Goal: Task Accomplishment & Management: Use online tool/utility

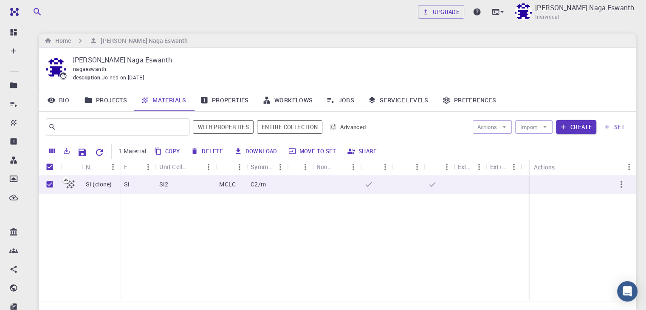
click at [114, 99] on link "Projects" at bounding box center [105, 100] width 57 height 22
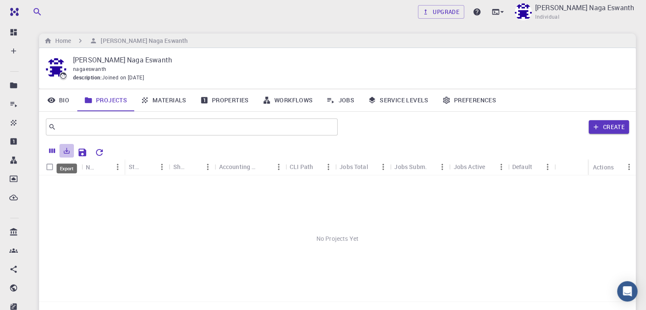
click at [69, 150] on icon "Export" at bounding box center [67, 151] width 8 height 8
click at [64, 153] on icon "Export" at bounding box center [67, 151] width 8 height 8
click at [46, 169] on input "Select all rows" at bounding box center [50, 167] width 16 height 16
click at [48, 169] on input "Select all rows" at bounding box center [50, 167] width 16 height 16
checkbox input "false"
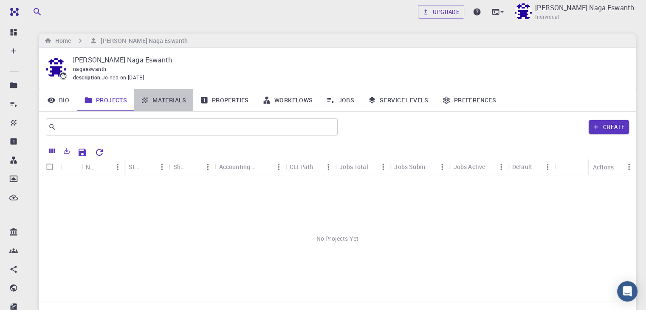
click at [158, 101] on link "Materials" at bounding box center [164, 100] width 60 height 22
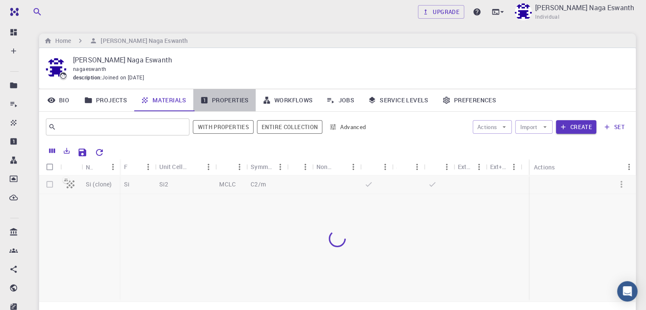
click at [223, 96] on link "Properties" at bounding box center [224, 100] width 62 height 22
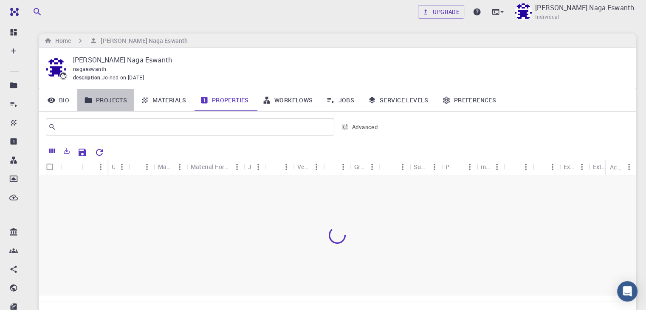
click at [107, 104] on link "Projects" at bounding box center [105, 100] width 57 height 22
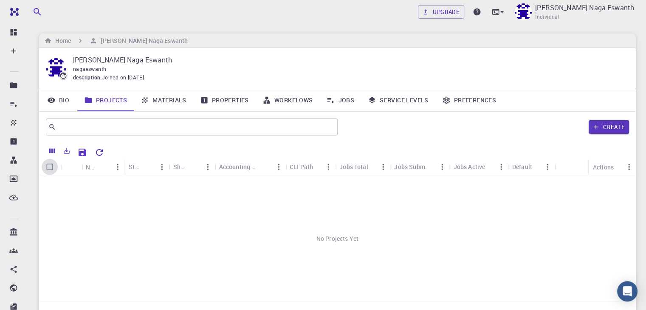
click at [45, 167] on input "Select all rows" at bounding box center [50, 167] width 16 height 16
click at [54, 169] on input "Select all rows" at bounding box center [50, 167] width 16 height 16
click at [51, 168] on input "Select all rows" at bounding box center [50, 167] width 16 height 16
checkbox input "false"
click at [78, 167] on div "Icon" at bounding box center [82, 167] width 9 height 17
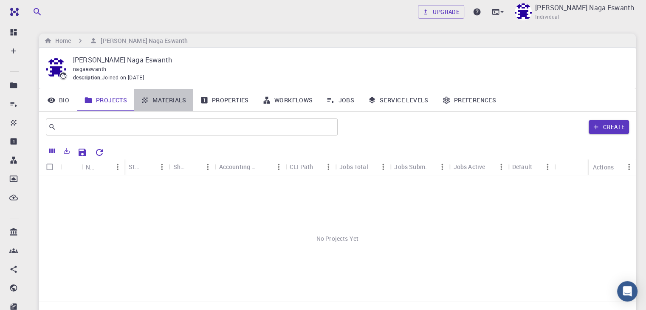
click at [162, 96] on link "Materials" at bounding box center [164, 100] width 60 height 22
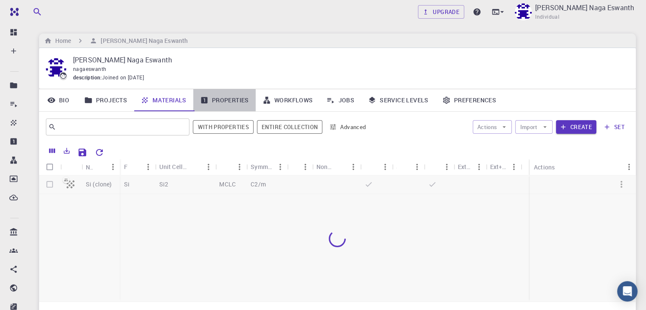
click at [238, 102] on link "Properties" at bounding box center [224, 100] width 62 height 22
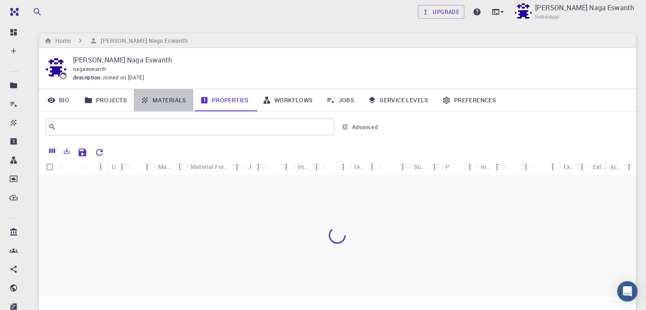
click at [180, 98] on link "Materials" at bounding box center [164, 100] width 60 height 22
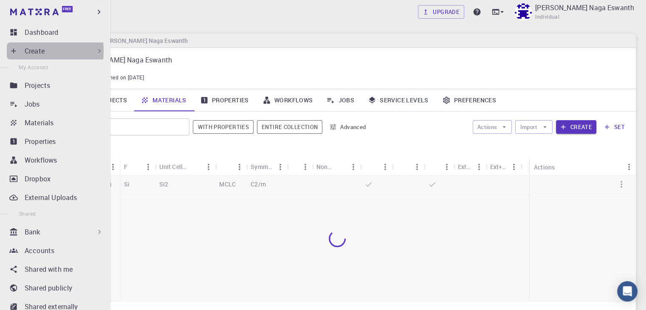
click at [18, 51] on div "Create" at bounding box center [57, 51] width 100 height 17
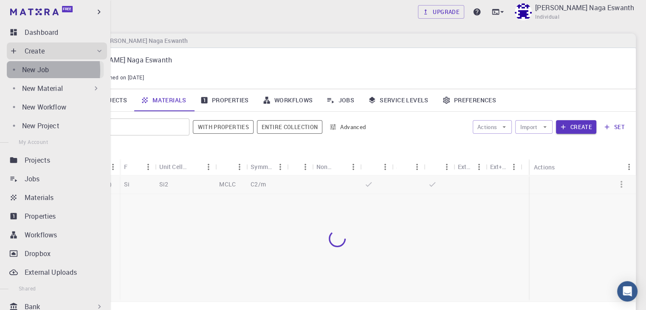
click at [23, 71] on p "New Job" at bounding box center [35, 70] width 27 height 10
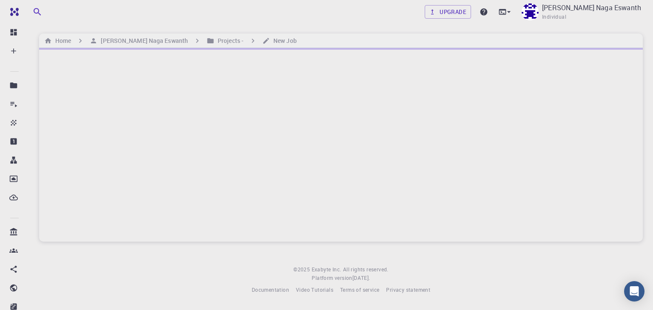
click at [150, 116] on div at bounding box center [341, 145] width 604 height 194
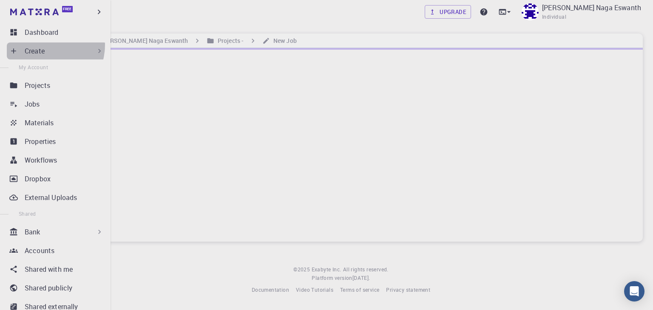
click at [45, 45] on div "Create" at bounding box center [57, 51] width 100 height 17
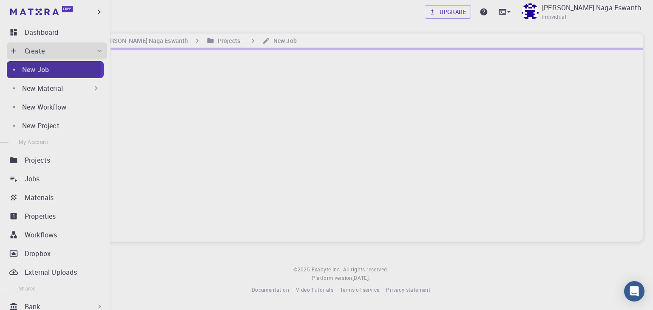
click at [44, 69] on p "New Job" at bounding box center [35, 70] width 27 height 10
click at [48, 86] on p "New Material" at bounding box center [42, 88] width 41 height 10
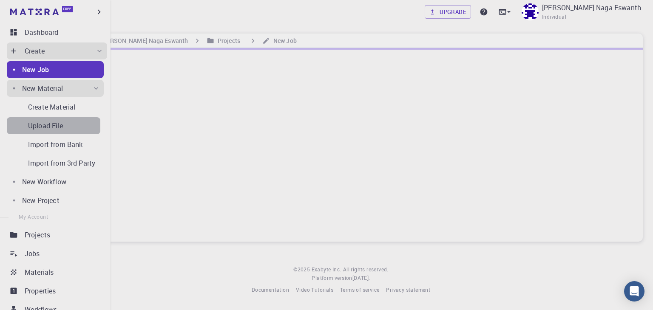
click at [67, 121] on div "Upload File" at bounding box center [64, 126] width 72 height 10
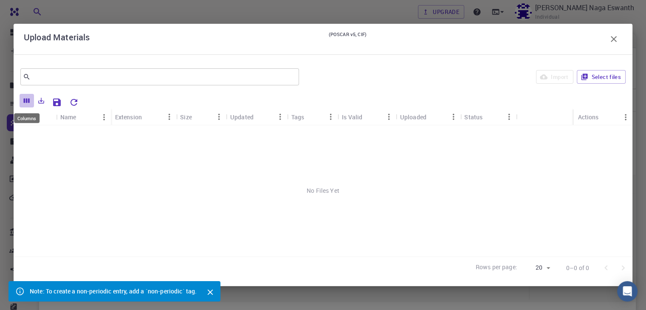
click at [27, 101] on icon "Columns" at bounding box center [27, 101] width 6 height 5
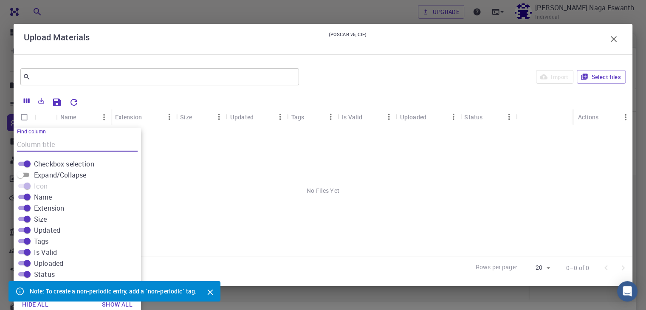
scroll to position [2, 0]
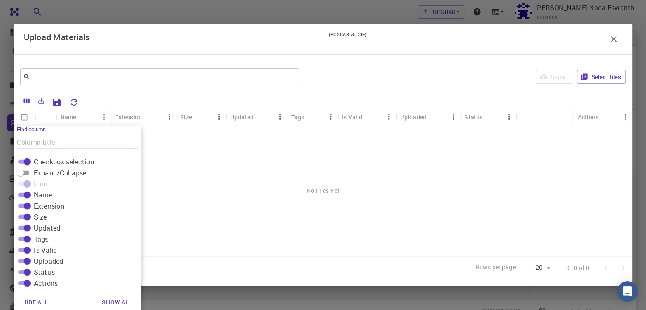
click at [117, 298] on button "Show all" at bounding box center [117, 302] width 44 height 17
checkbox input "true"
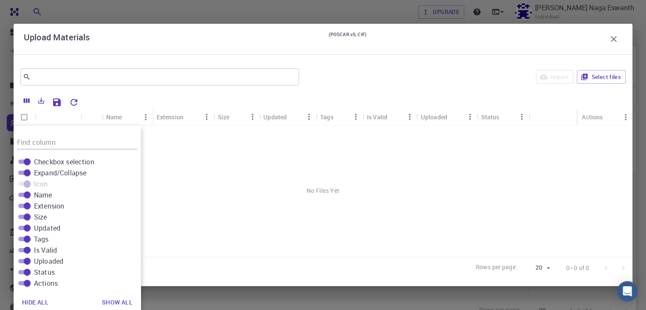
click at [196, 208] on div "No Files Yet" at bounding box center [323, 190] width 619 height 131
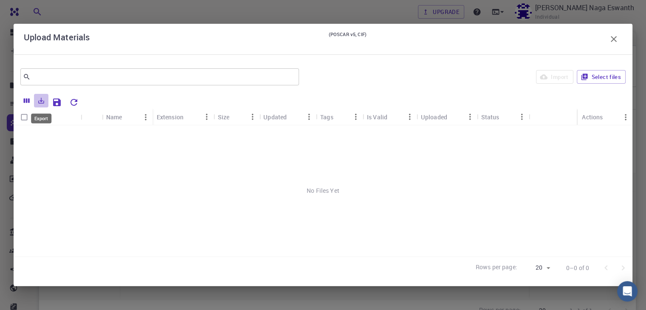
click at [41, 101] on icon "Export" at bounding box center [42, 101] width 6 height 6
click at [57, 135] on li "Download as Excel" at bounding box center [70, 133] width 72 height 15
click at [41, 102] on icon "Export" at bounding box center [41, 101] width 8 height 8
click at [63, 118] on li "Download as CSV" at bounding box center [70, 118] width 72 height 15
click at [56, 100] on icon "Save Explorer Settings" at bounding box center [57, 102] width 10 height 10
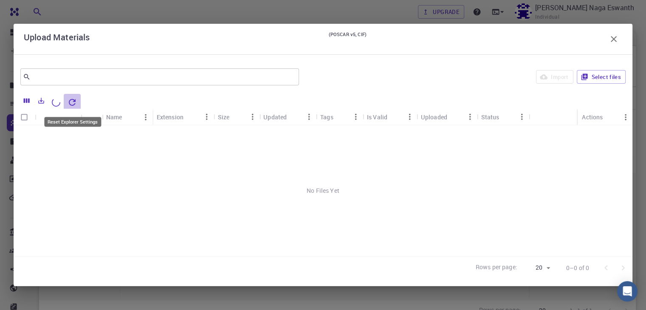
click at [70, 101] on icon "Reset Explorer Settings" at bounding box center [72, 102] width 7 height 7
drag, startPoint x: 604, startPoint y: 68, endPoint x: 595, endPoint y: 75, distance: 11.0
click at [595, 75] on div "Import Select files" at bounding box center [464, 77] width 323 height 20
click at [595, 75] on button "Select files" at bounding box center [601, 77] width 49 height 14
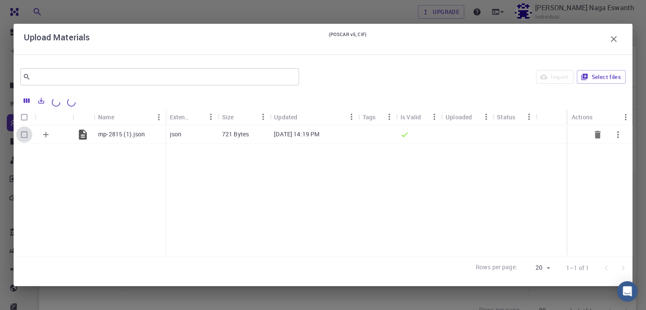
click at [25, 133] on input "Select row" at bounding box center [24, 135] width 16 height 16
checkbox input "true"
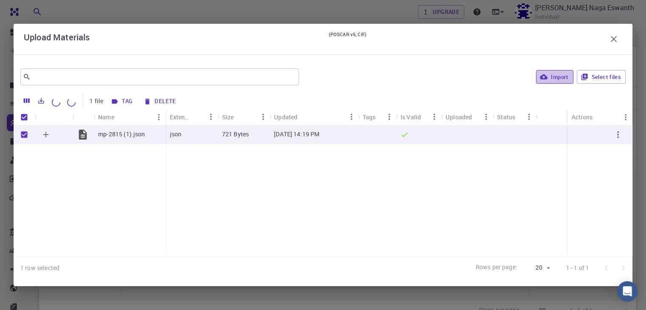
click at [563, 76] on button "Import" at bounding box center [554, 77] width 37 height 14
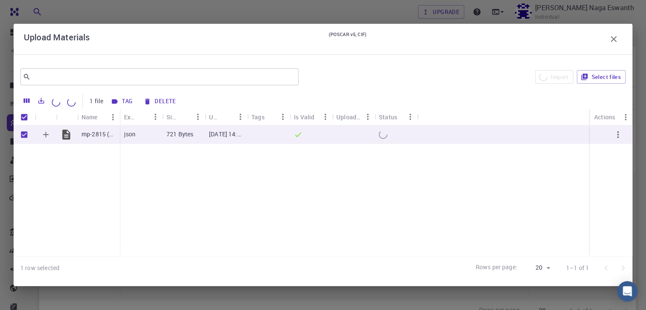
click at [616, 42] on icon "button" at bounding box center [614, 39] width 6 height 6
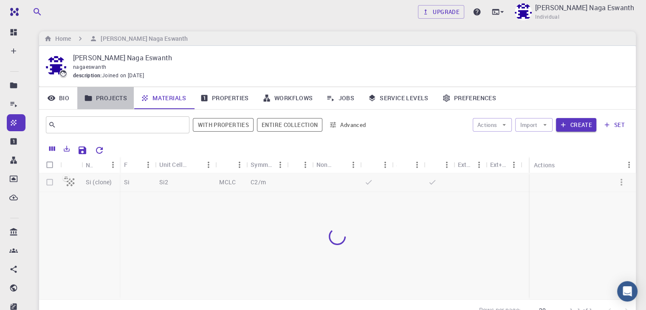
click at [115, 99] on link "Projects" at bounding box center [105, 98] width 57 height 22
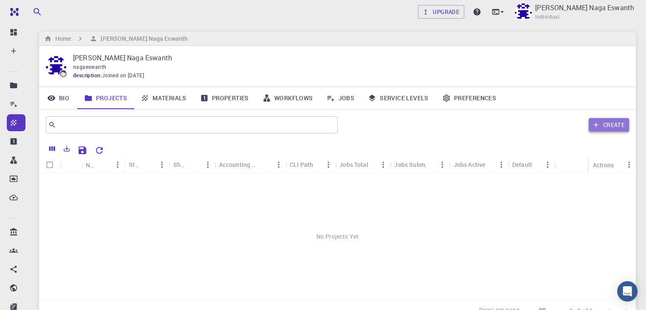
click at [621, 125] on button "Create" at bounding box center [609, 125] width 40 height 14
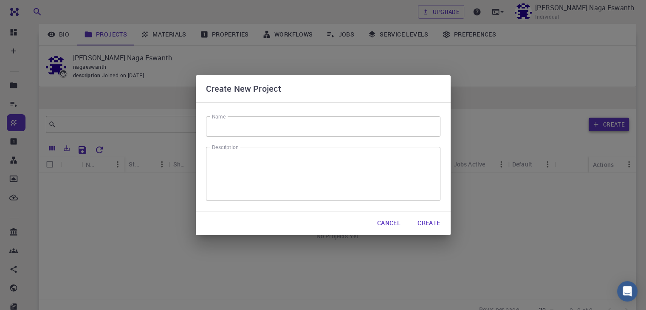
scroll to position [81, 0]
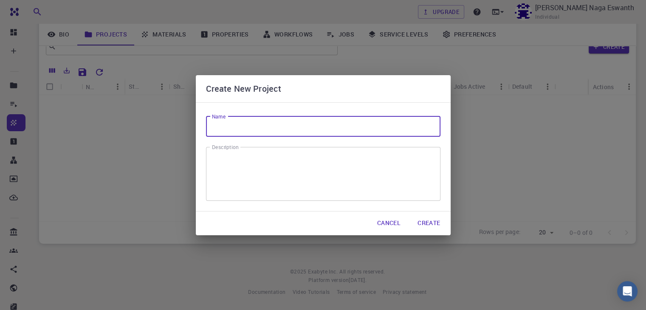
click at [300, 121] on input "Name" at bounding box center [323, 126] width 235 height 20
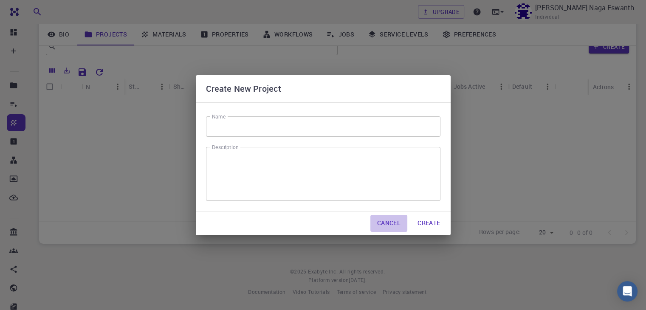
click at [388, 227] on button "Cancel" at bounding box center [389, 223] width 37 height 17
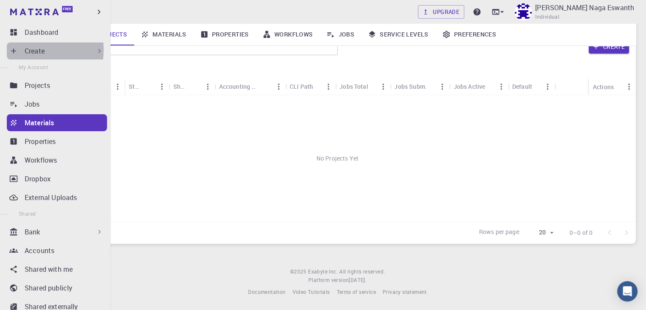
click at [15, 50] on icon at bounding box center [13, 51] width 9 height 9
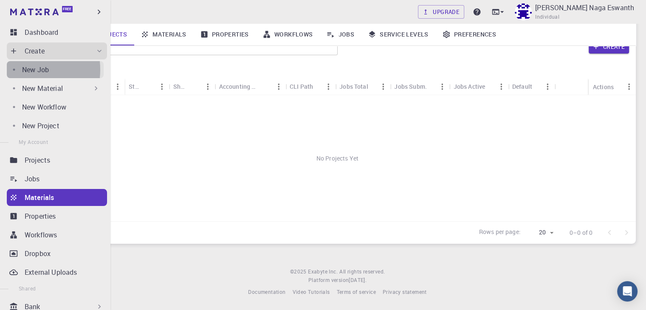
click at [23, 70] on p "New Job" at bounding box center [35, 70] width 27 height 10
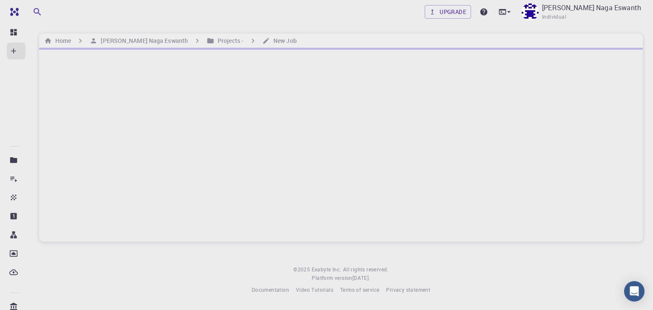
click at [187, 91] on div at bounding box center [341, 145] width 604 height 194
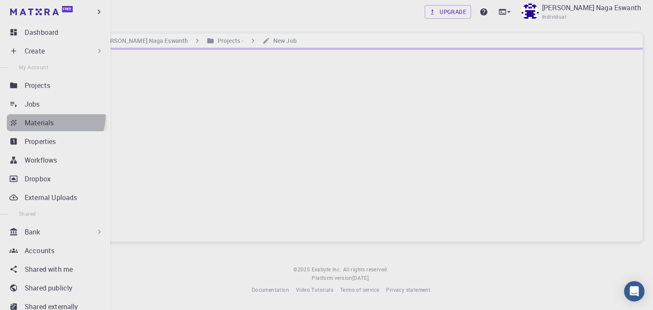
click at [44, 114] on link "Materials" at bounding box center [57, 122] width 100 height 17
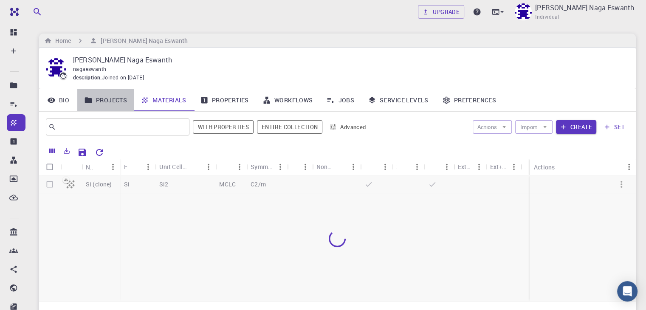
click at [119, 103] on link "Projects" at bounding box center [105, 100] width 57 height 22
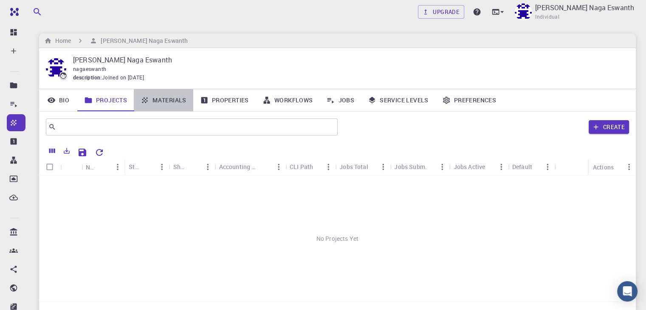
click at [162, 102] on link "Materials" at bounding box center [164, 100] width 60 height 22
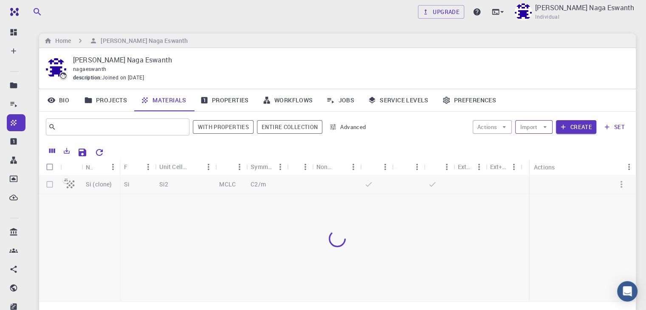
click at [537, 127] on button "Import" at bounding box center [534, 127] width 37 height 14
click at [542, 141] on span "Upload File" at bounding box center [567, 144] width 54 height 9
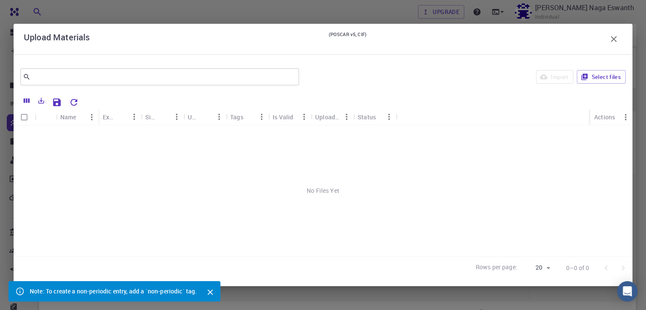
scroll to position [81, 0]
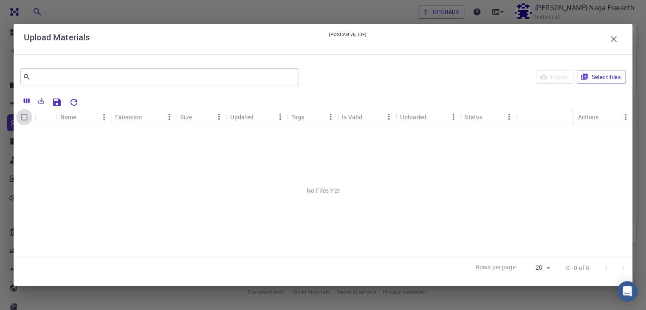
click at [23, 119] on input "Select all rows" at bounding box center [24, 117] width 16 height 16
checkbox input "false"
click at [597, 77] on button "Select files" at bounding box center [601, 77] width 49 height 14
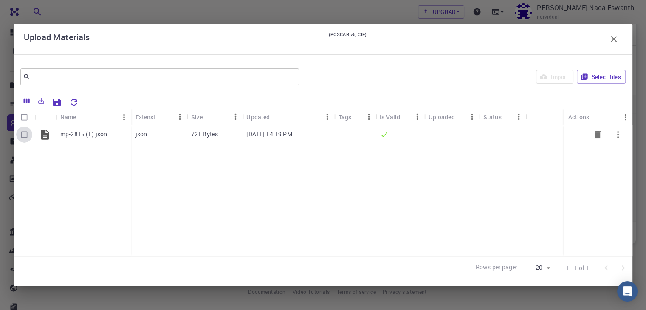
click at [22, 133] on input "Select row" at bounding box center [24, 135] width 16 height 16
checkbox input "true"
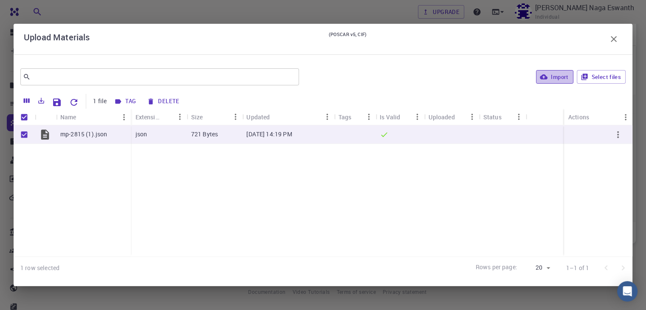
click at [561, 74] on button "Import" at bounding box center [554, 77] width 37 height 14
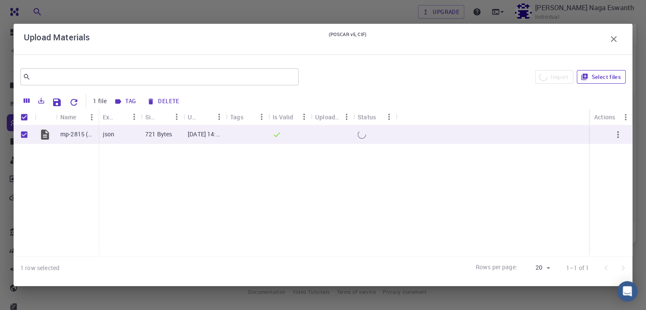
click at [614, 74] on button "Select files" at bounding box center [601, 77] width 49 height 14
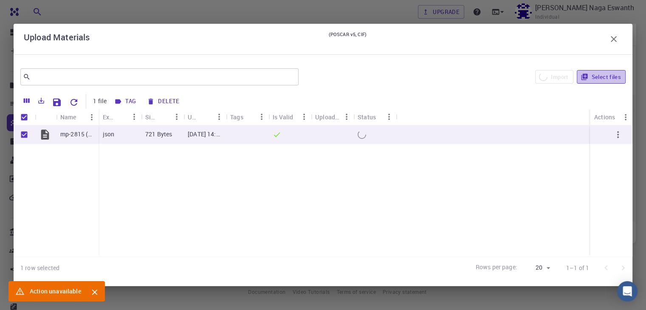
click at [614, 74] on button "Select files" at bounding box center [601, 77] width 49 height 14
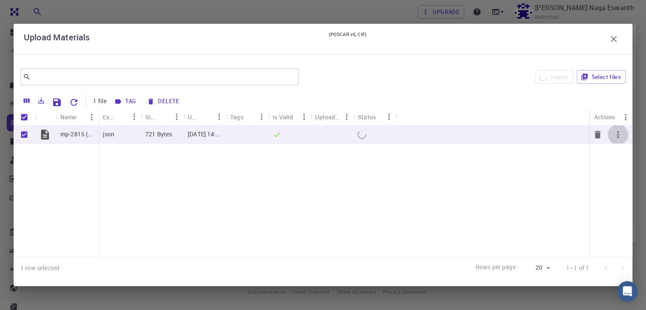
click at [621, 134] on icon "button" at bounding box center [618, 135] width 10 height 10
click at [584, 161] on div at bounding box center [323, 155] width 646 height 310
click at [602, 41] on div "Upload Materials (POSCAR v5, CIF)" at bounding box center [323, 39] width 599 height 17
click at [621, 40] on button "button" at bounding box center [614, 39] width 17 height 17
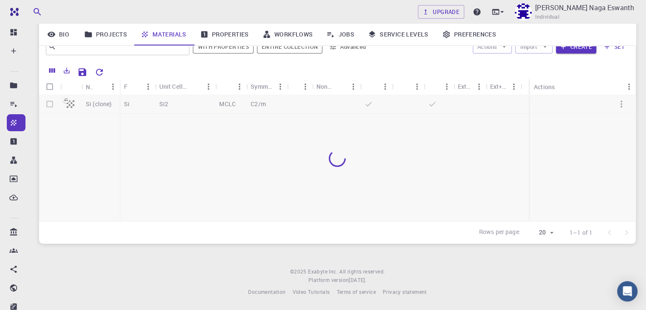
click at [621, 40] on div "Bio Projects Materials Properties Workflows Jobs Service Levels Preferences" at bounding box center [337, 34] width 597 height 22
click at [48, 104] on div at bounding box center [337, 158] width 597 height 126
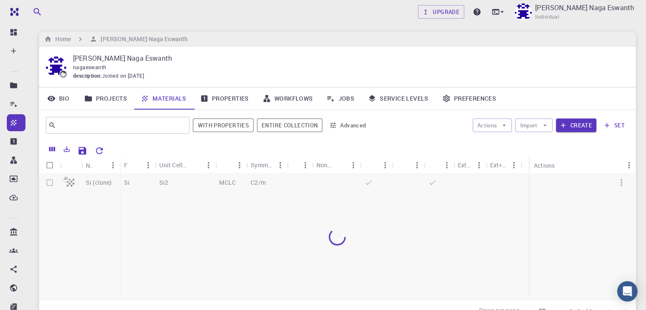
click at [52, 183] on div at bounding box center [337, 237] width 597 height 126
click at [51, 167] on input "Select all rows" at bounding box center [50, 165] width 16 height 16
checkbox input "true"
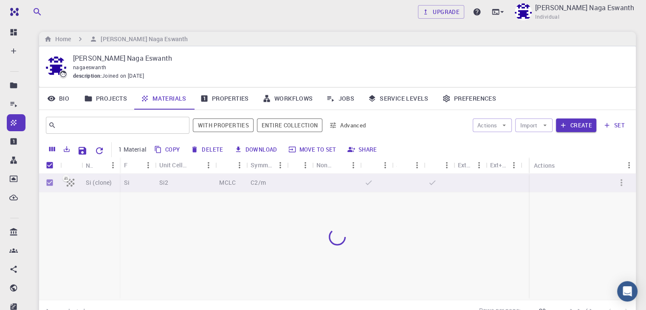
click at [49, 184] on div at bounding box center [337, 237] width 597 height 126
click at [303, 150] on button "Move to set" at bounding box center [313, 150] width 54 height 14
click at [533, 122] on button "Import" at bounding box center [534, 126] width 37 height 14
